Goal: Information Seeking & Learning: Compare options

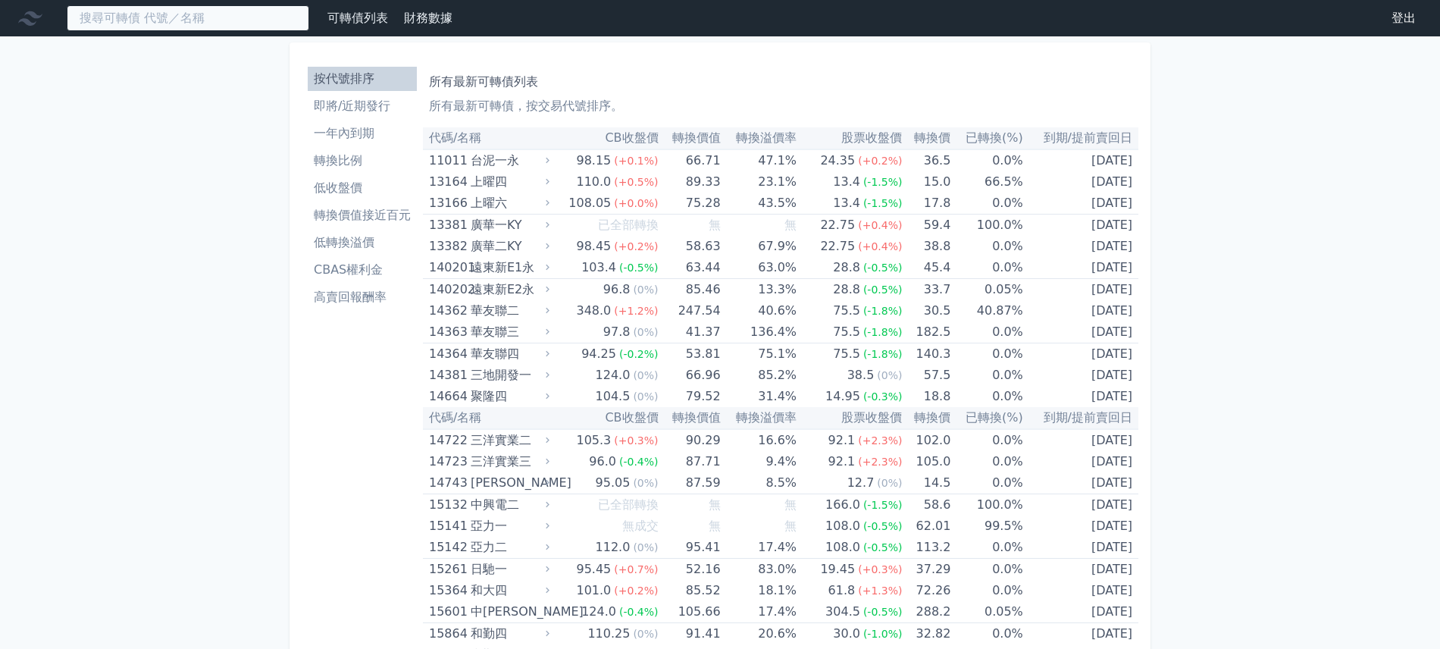
click at [227, 16] on input at bounding box center [188, 18] width 242 height 26
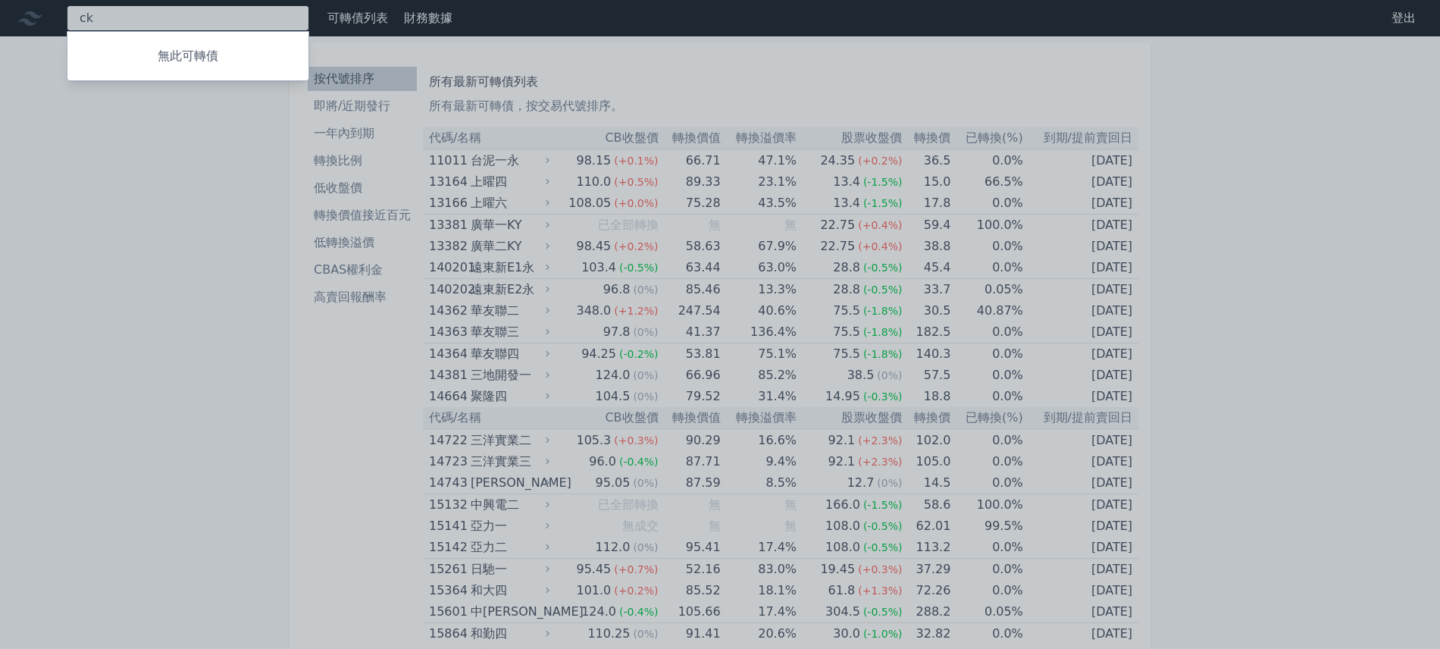
type input "c"
type input "和大"
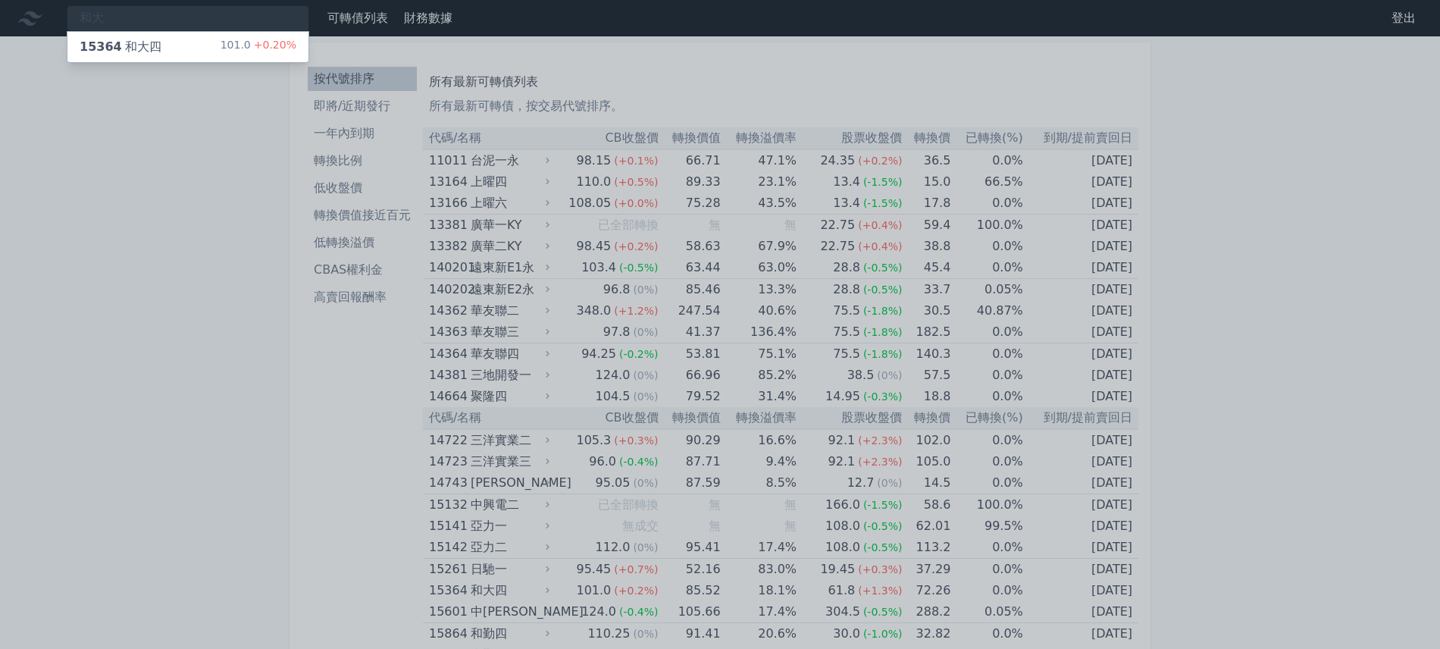
click at [158, 53] on div "15364 和大四 101.0 +0.20%" at bounding box center [187, 47] width 241 height 30
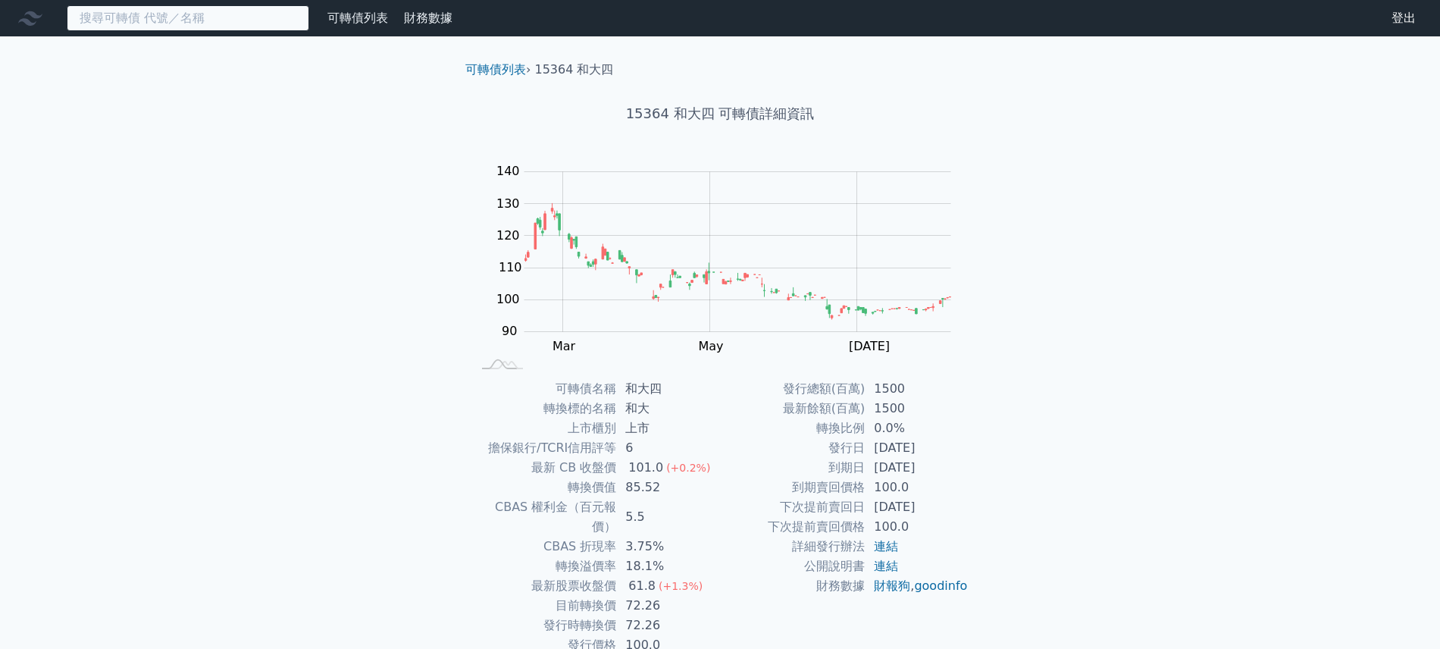
click at [234, 20] on input at bounding box center [188, 18] width 242 height 26
paste input "[PERSON_NAME]"
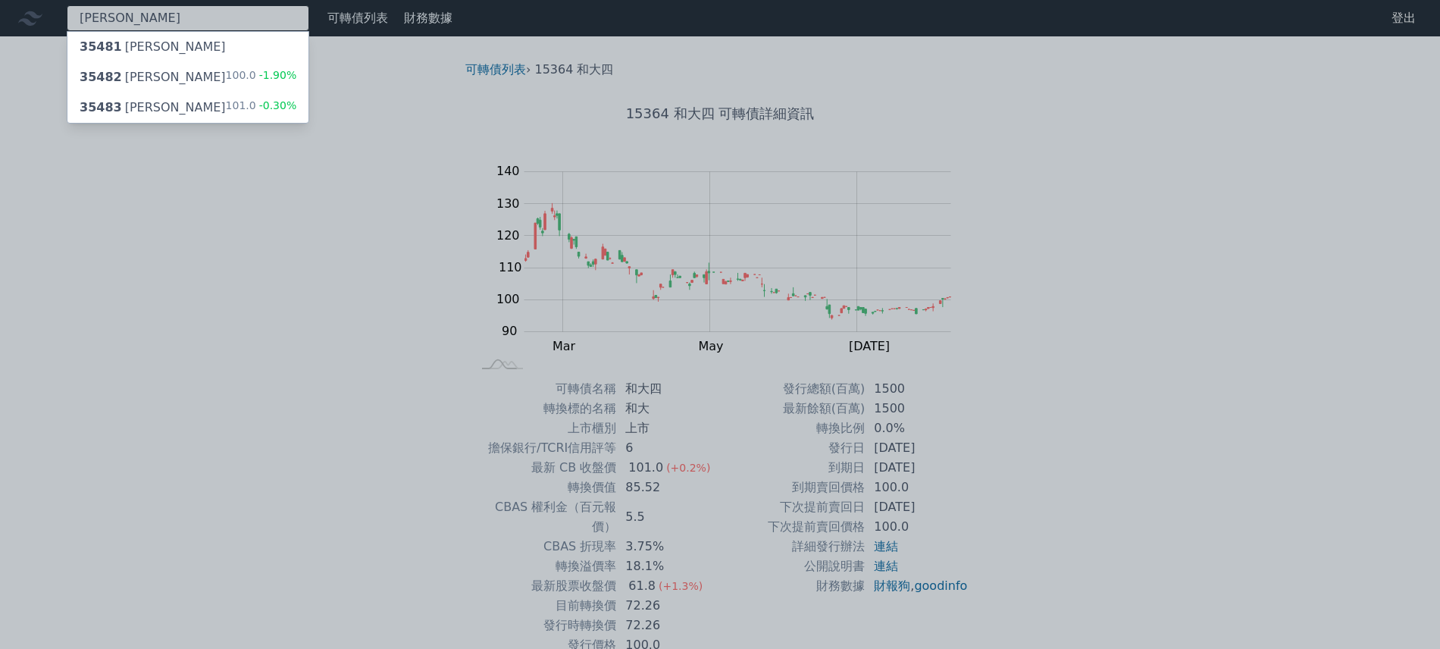
type input "[PERSON_NAME]"
click at [188, 74] on div "35482 兆利二 100.0 -1.90%" at bounding box center [187, 77] width 241 height 30
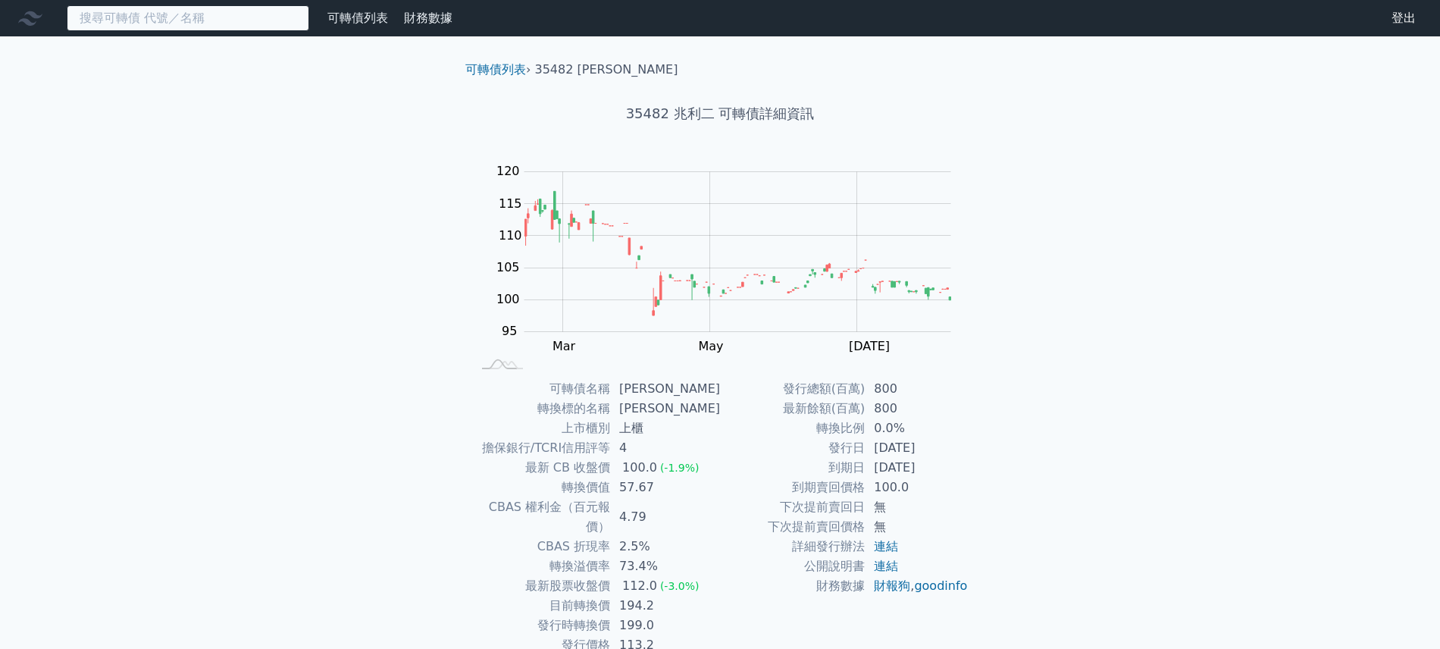
click at [217, 13] on input at bounding box center [188, 18] width 242 height 26
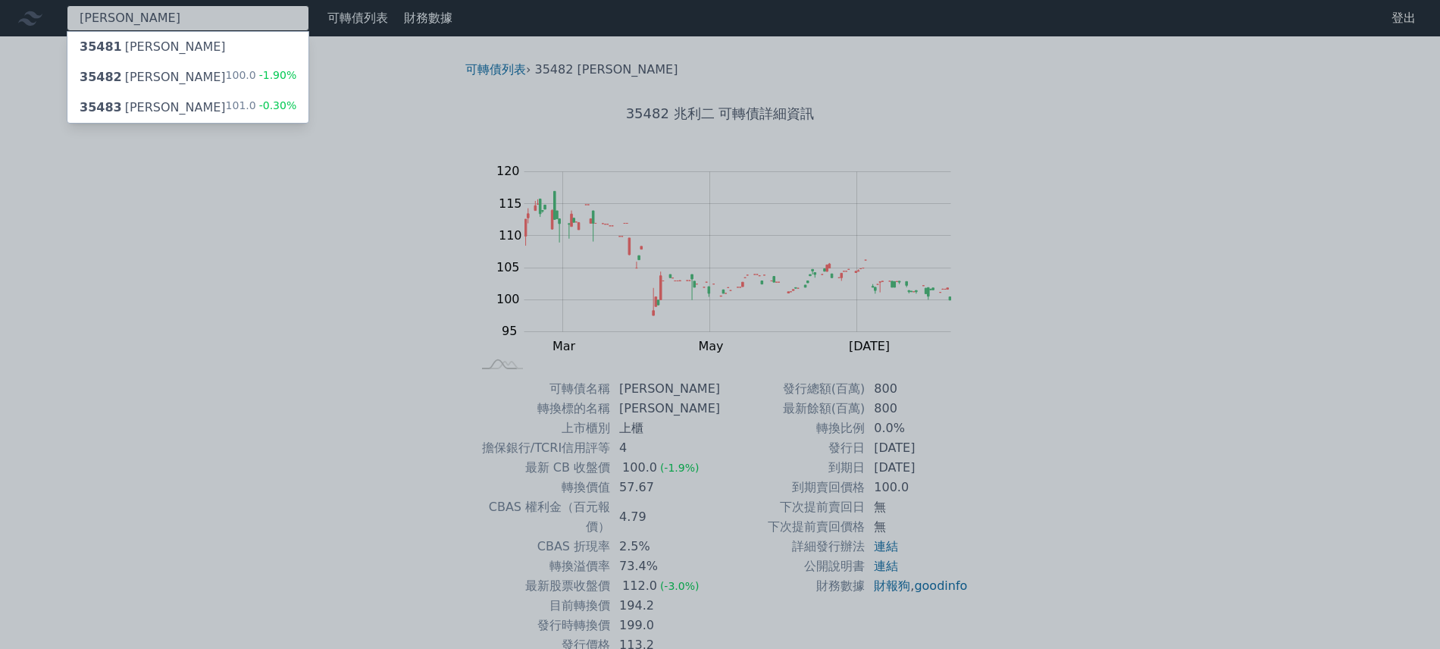
type input "[PERSON_NAME]"
click at [174, 107] on div "35483 兆利三 101.0 -0.30%" at bounding box center [187, 107] width 241 height 30
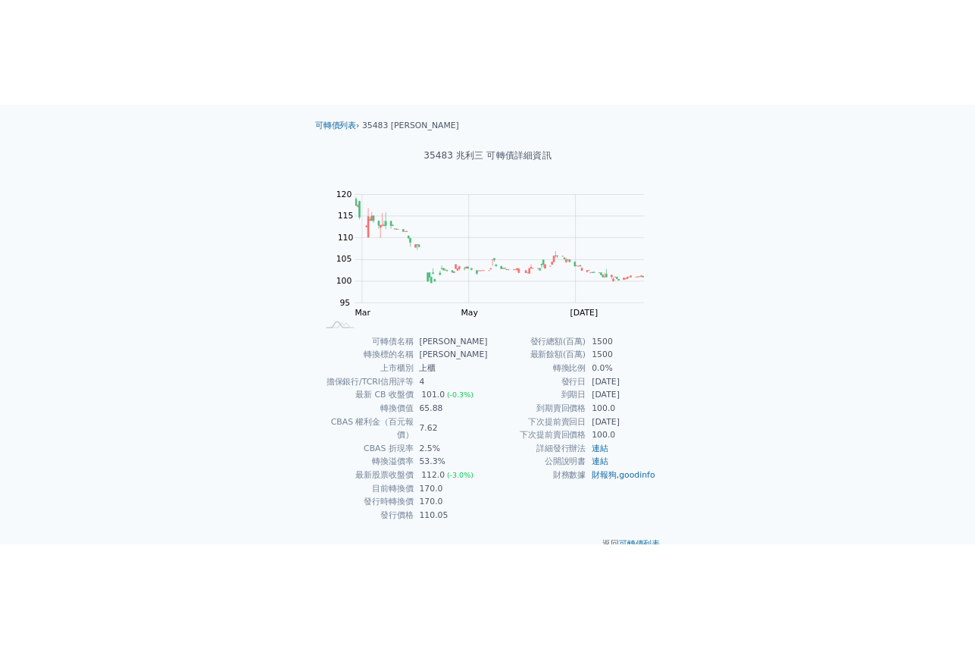
scroll to position [53, 0]
